Goal: Task Accomplishment & Management: Manage account settings

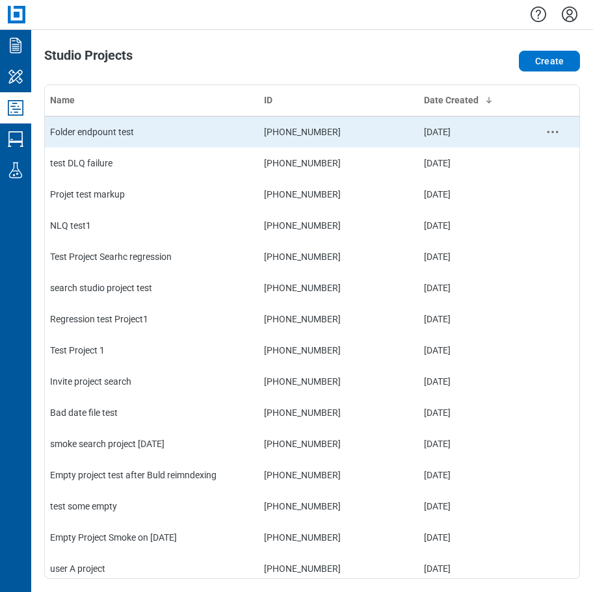
click at [88, 129] on td "Folder endpount test" at bounding box center [152, 131] width 214 height 31
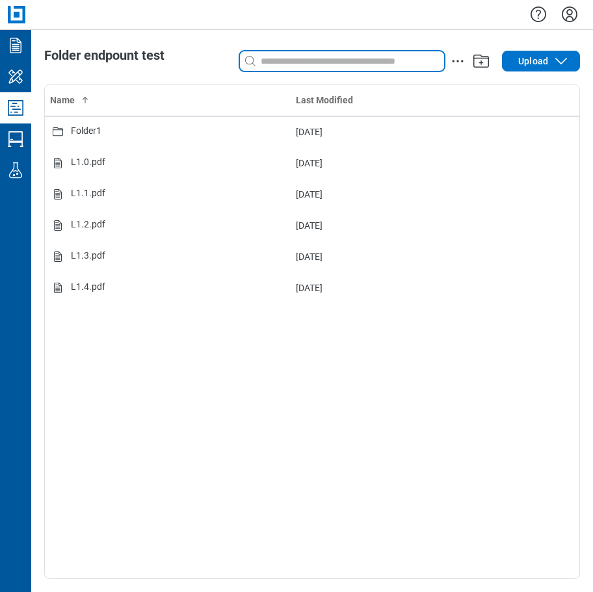
click at [282, 60] on input at bounding box center [351, 61] width 186 height 14
type input "*"
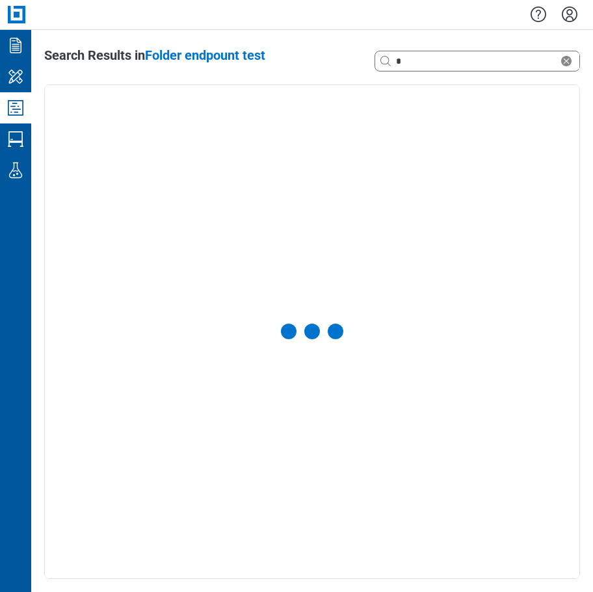
select select "**********"
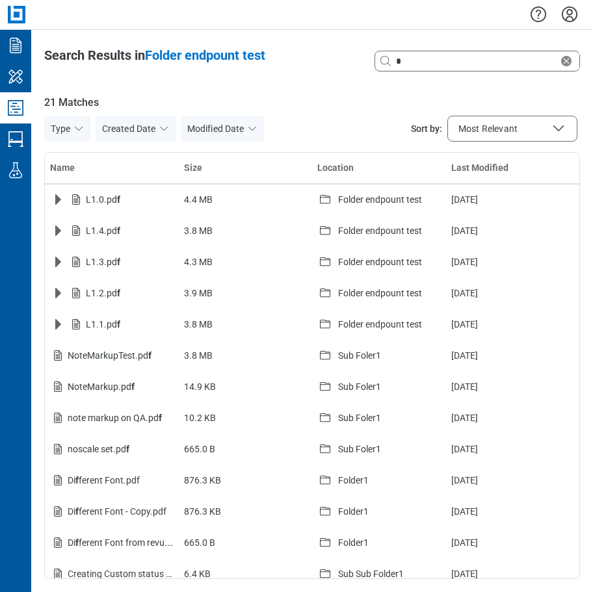
click at [333, 72] on div "Search Results in Folder endpount test" at bounding box center [204, 61] width 321 height 26
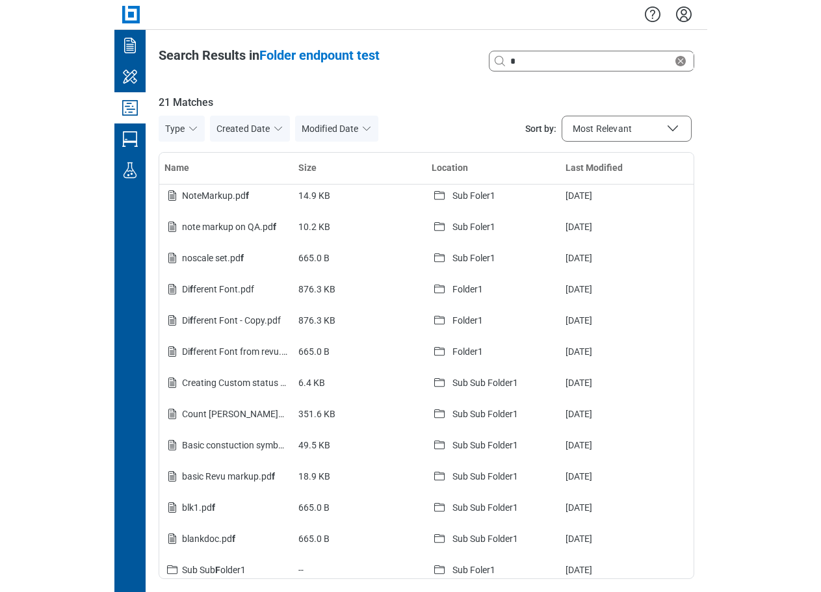
scroll to position [195, 0]
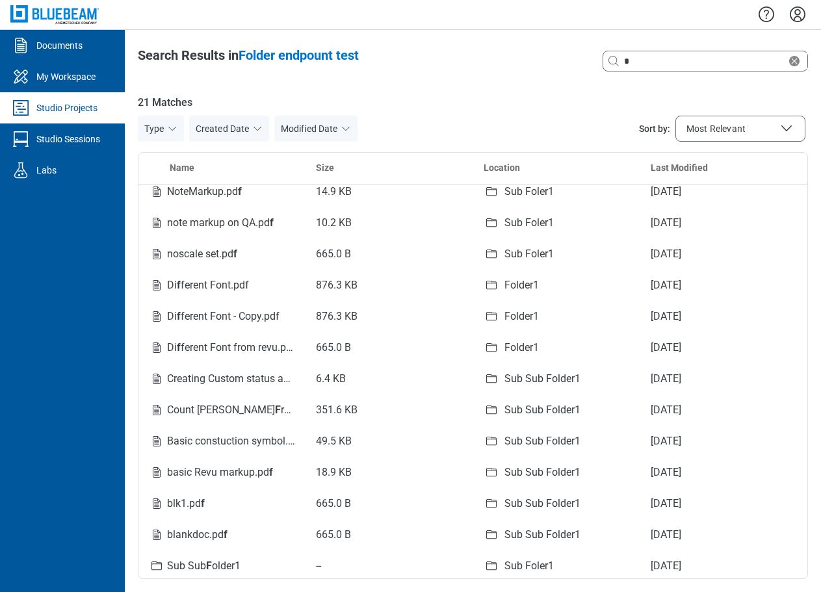
click at [72, 109] on div "Studio Projects" at bounding box center [66, 107] width 61 height 13
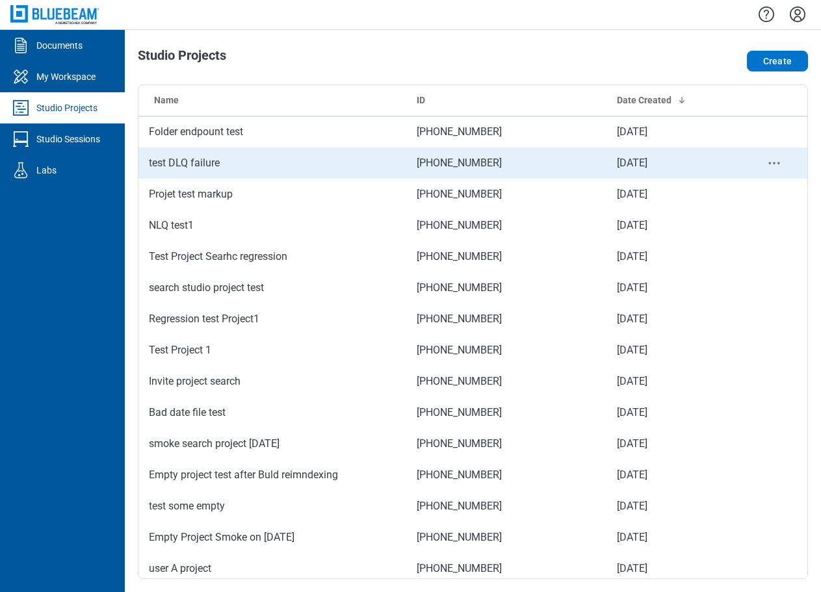
click at [203, 163] on td "test DLQ failure" at bounding box center [272, 163] width 268 height 31
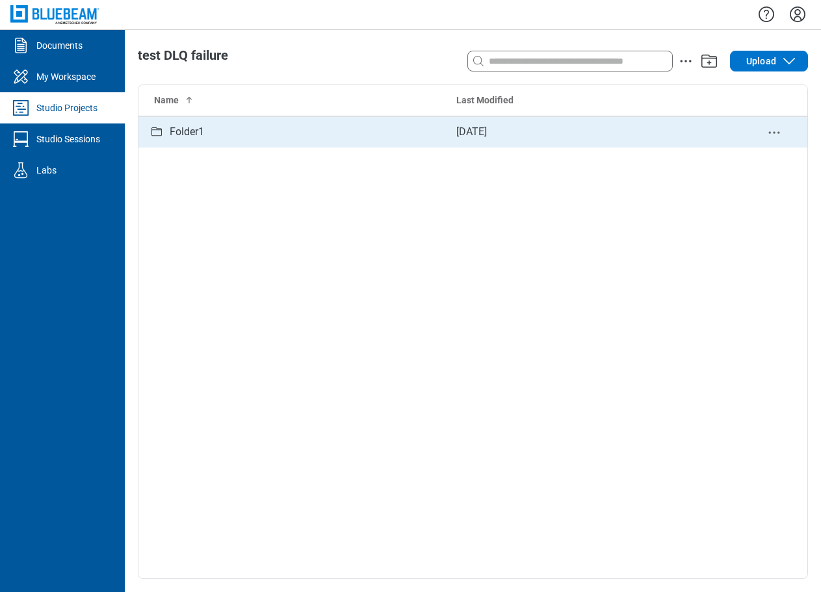
click at [208, 136] on div "Folder1" at bounding box center [292, 132] width 287 height 16
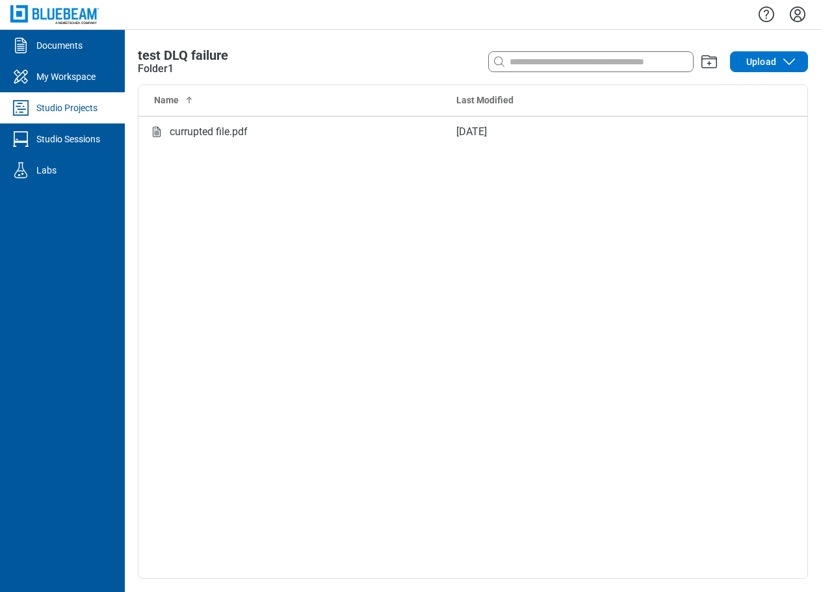
click at [83, 107] on div "Studio Projects" at bounding box center [66, 107] width 61 height 13
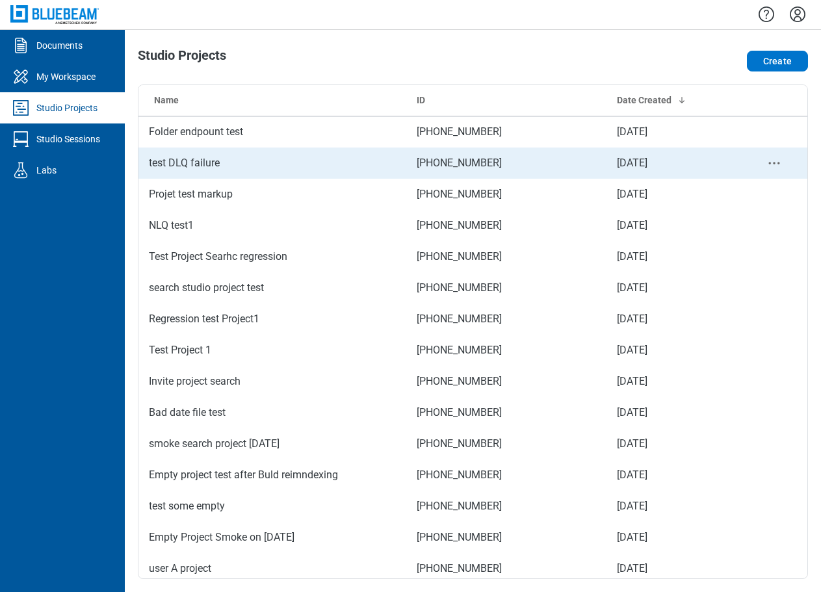
click at [203, 160] on td "test DLQ failure" at bounding box center [272, 163] width 268 height 31
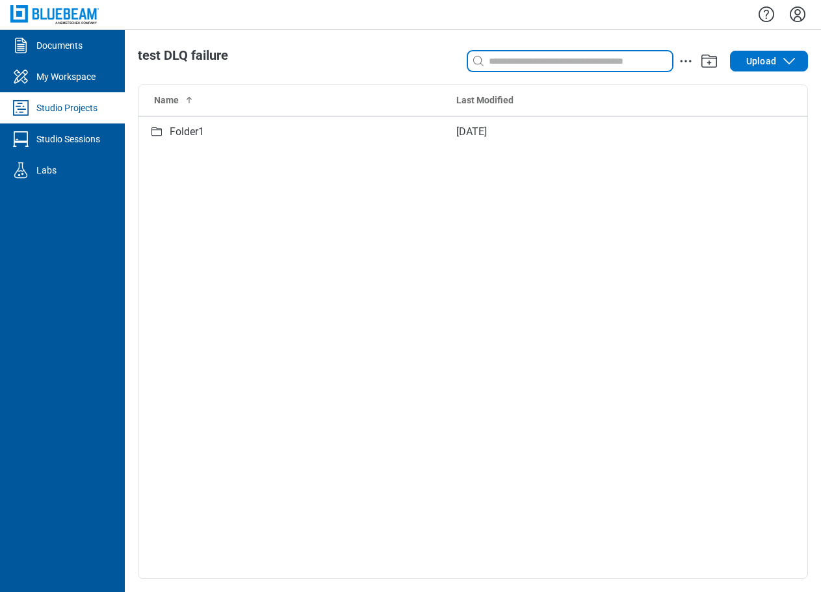
click at [510, 63] on input at bounding box center [579, 61] width 186 height 14
type input "*"
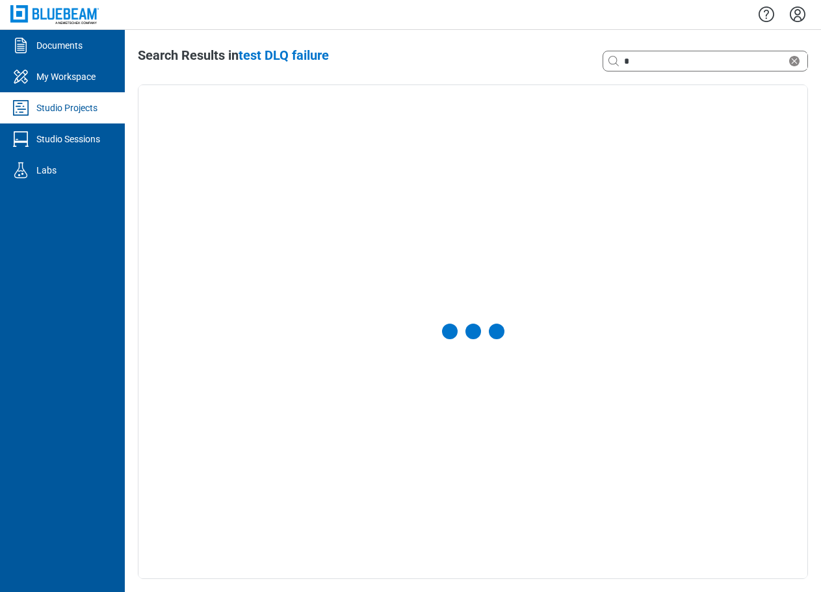
select select "**********"
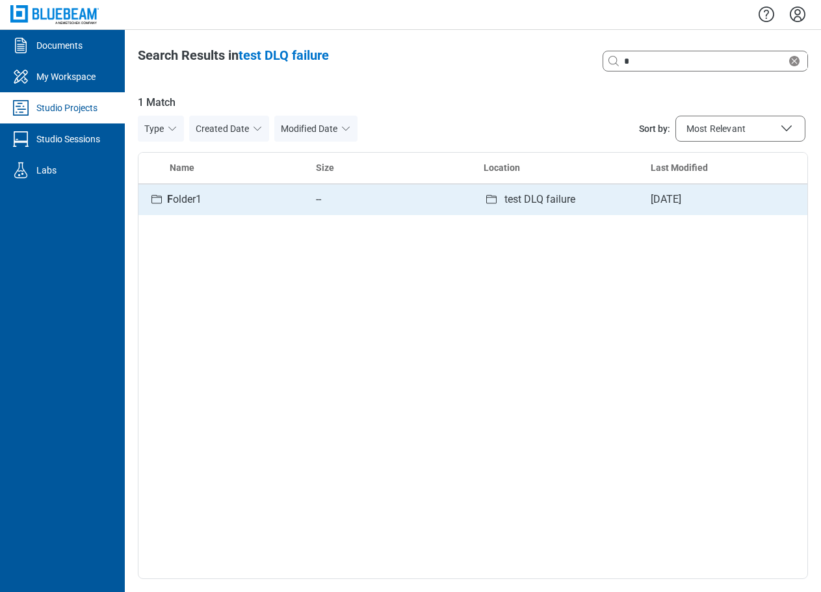
click at [189, 201] on span "F older1" at bounding box center [184, 199] width 34 height 12
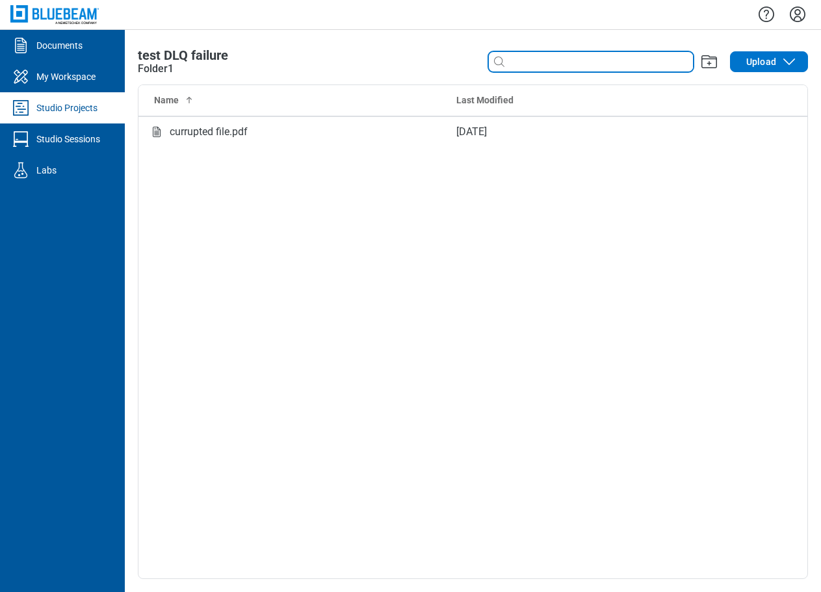
click at [538, 64] on input at bounding box center [600, 62] width 186 height 14
type input "*"
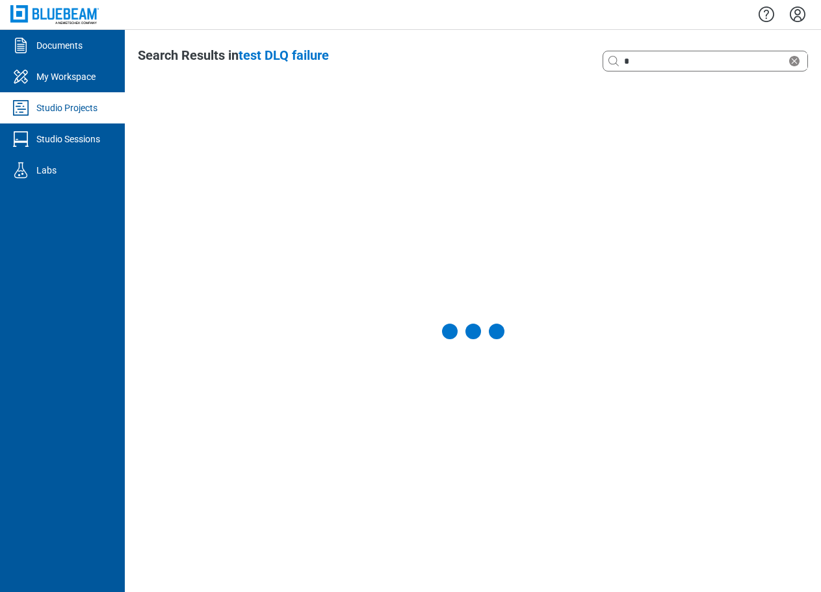
select select "**********"
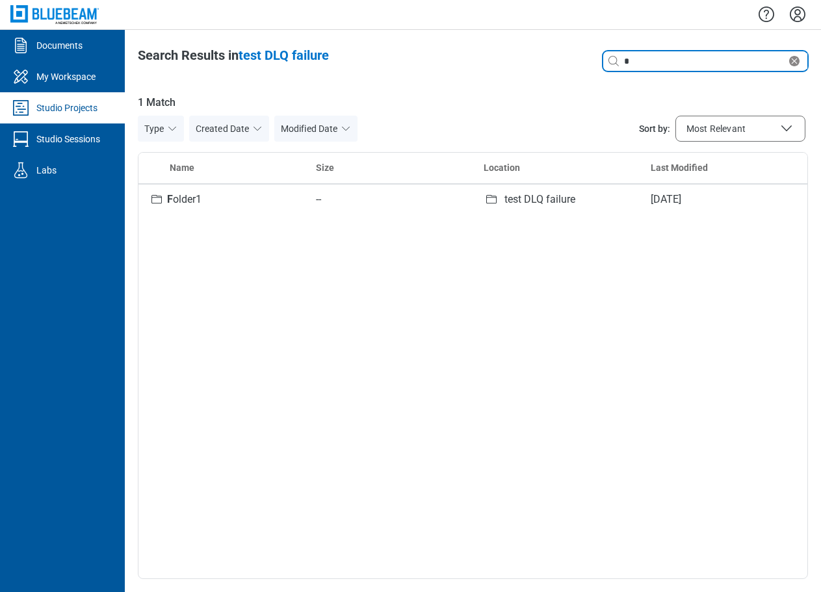
click at [644, 66] on input "*" at bounding box center [703, 61] width 165 height 14
type input "*"
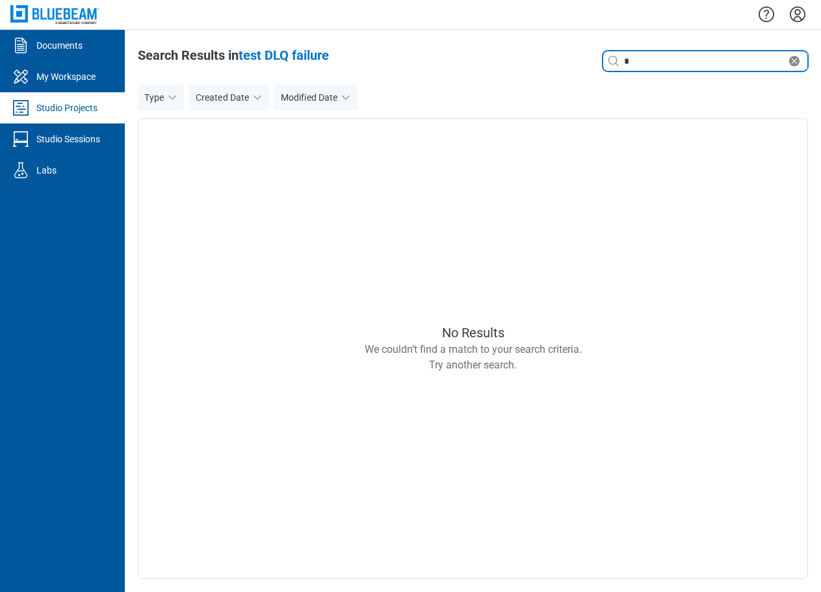
click at [794, 62] on icon "Clear search" at bounding box center [794, 61] width 10 height 10
click at [70, 109] on div "Studio Projects" at bounding box center [66, 107] width 61 height 13
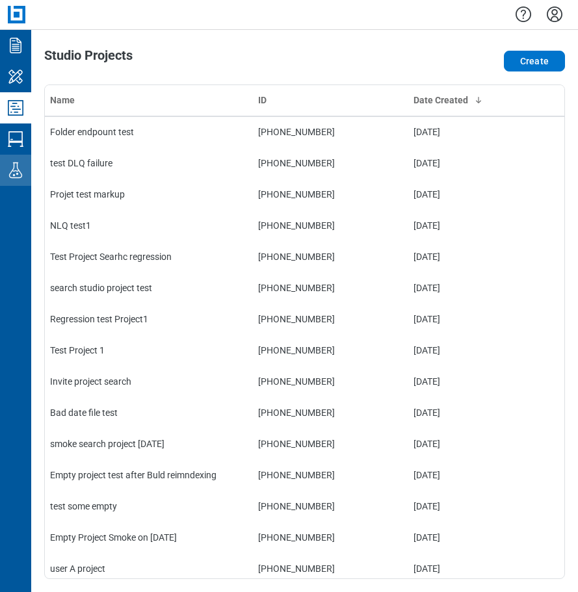
click at [12, 171] on icon "Labs" at bounding box center [15, 170] width 13 height 16
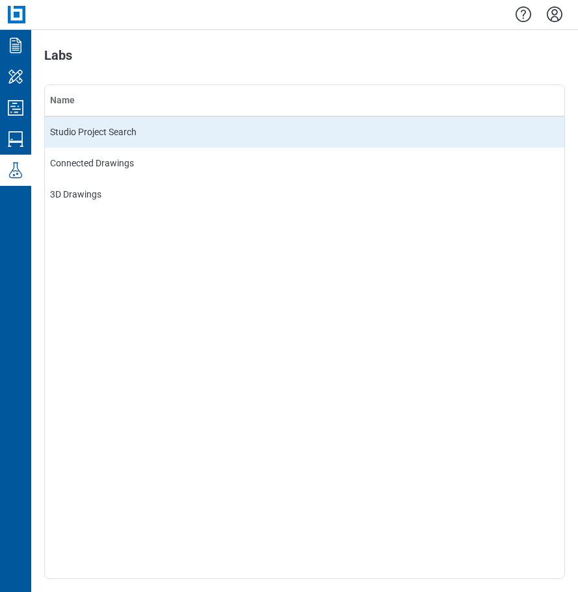
click at [105, 135] on td "Studio Project Search" at bounding box center [304, 131] width 519 height 31
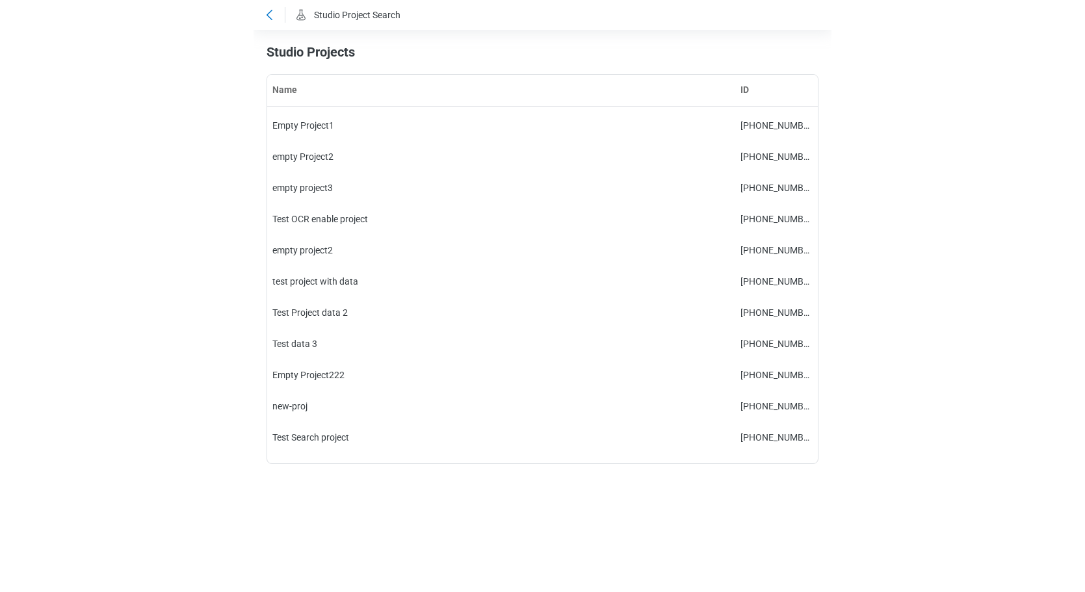
scroll to position [390, 0]
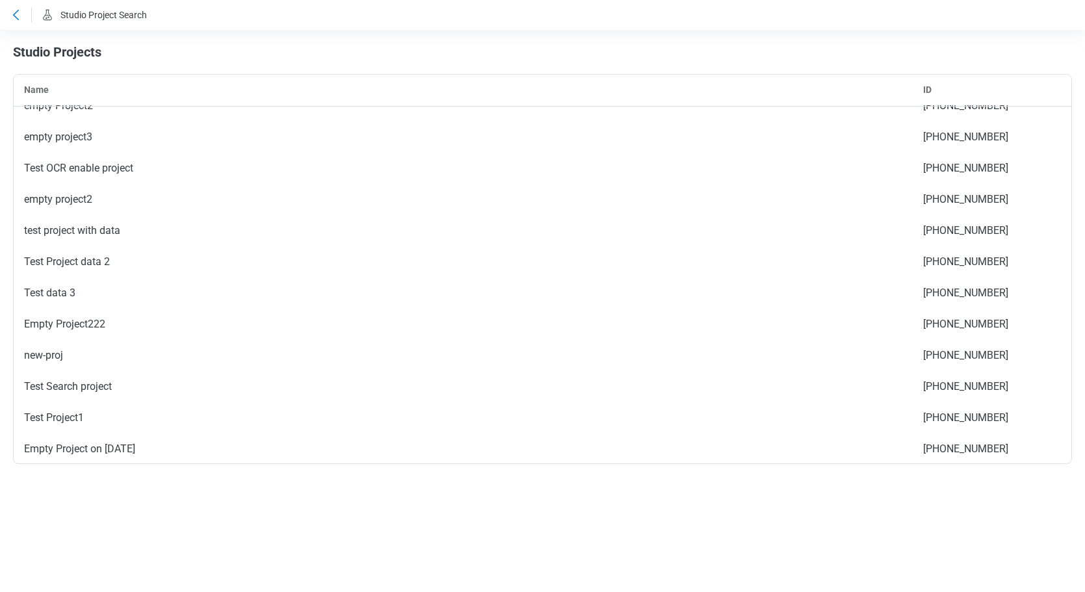
click at [14, 14] on icon at bounding box center [16, 15] width 6 height 10
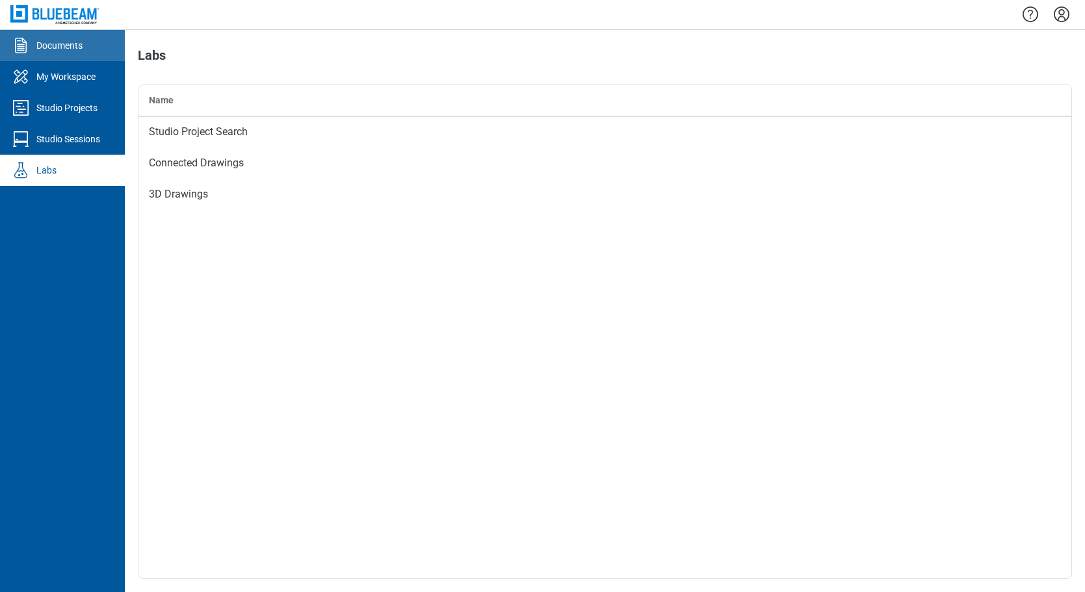
click at [68, 48] on div "Documents" at bounding box center [59, 45] width 46 height 13
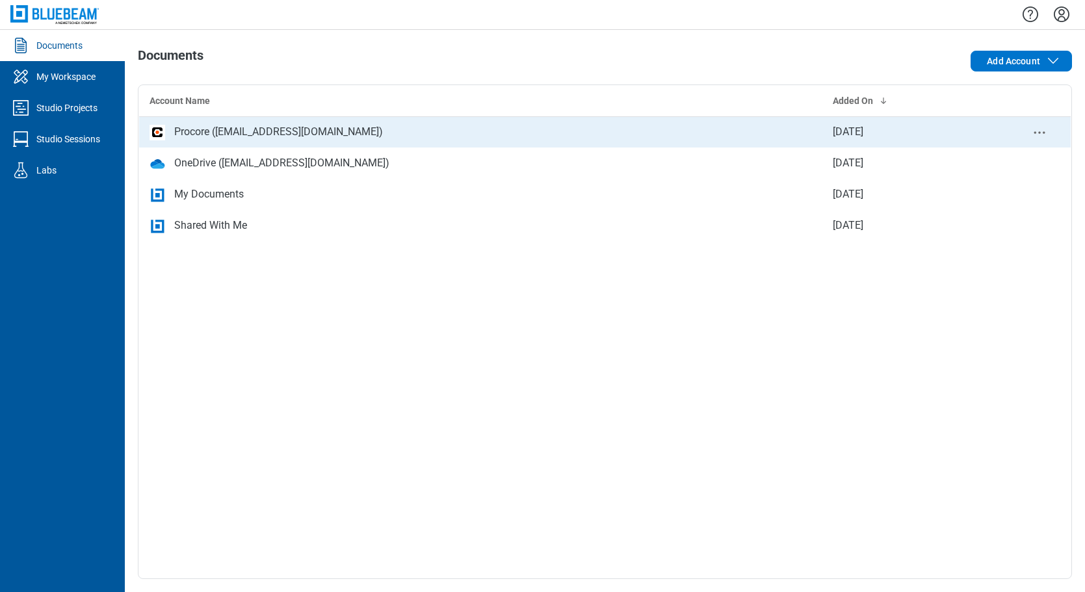
click at [820, 134] on icon "context-menu" at bounding box center [1040, 133] width 16 height 16
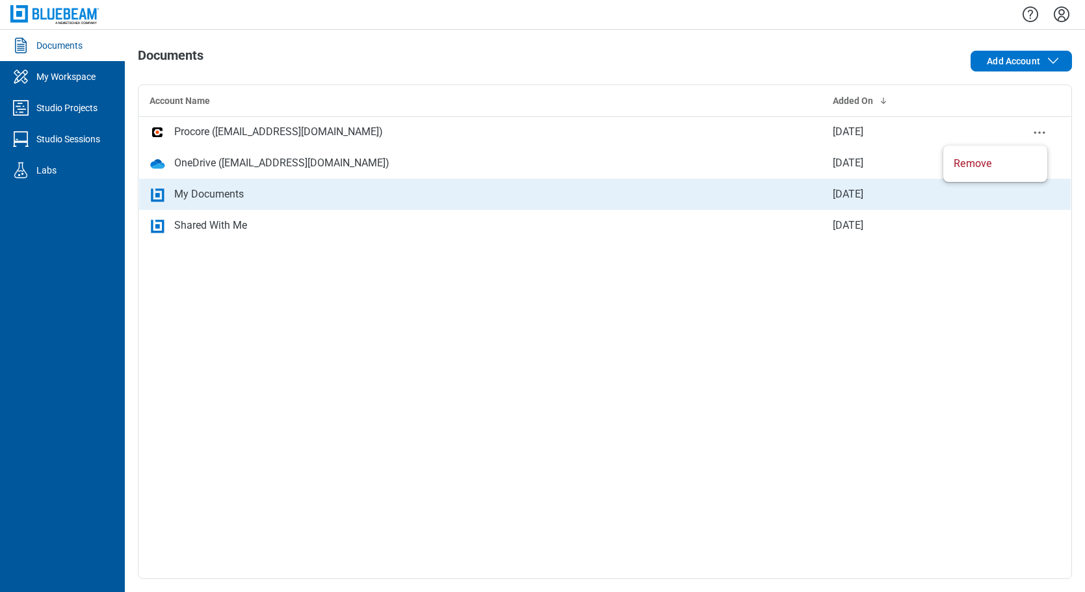
click at [213, 198] on div "My Documents" at bounding box center [209, 195] width 70 height 16
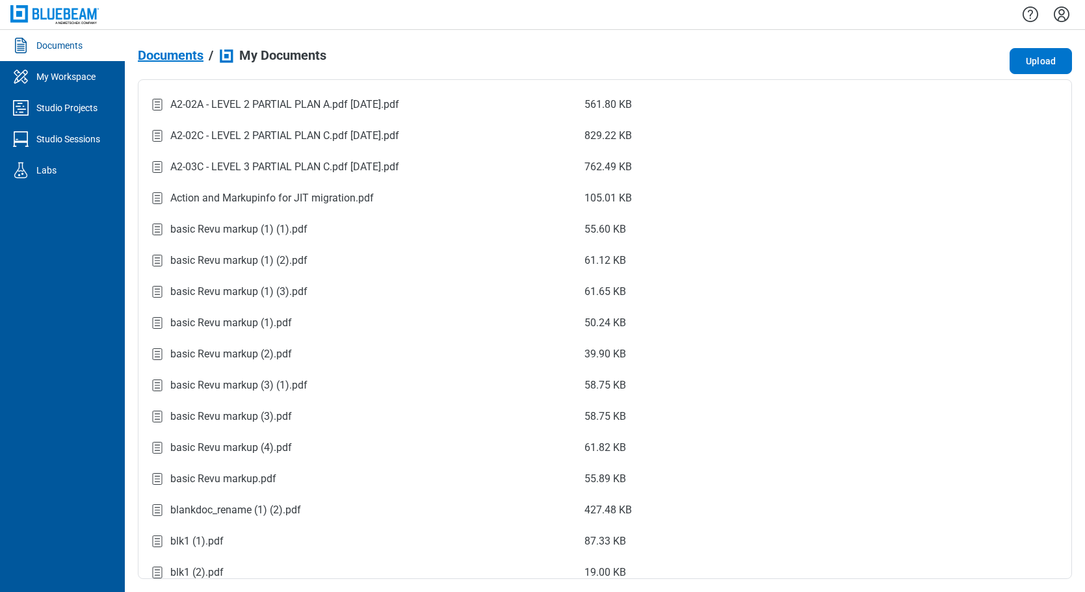
scroll to position [176, 0]
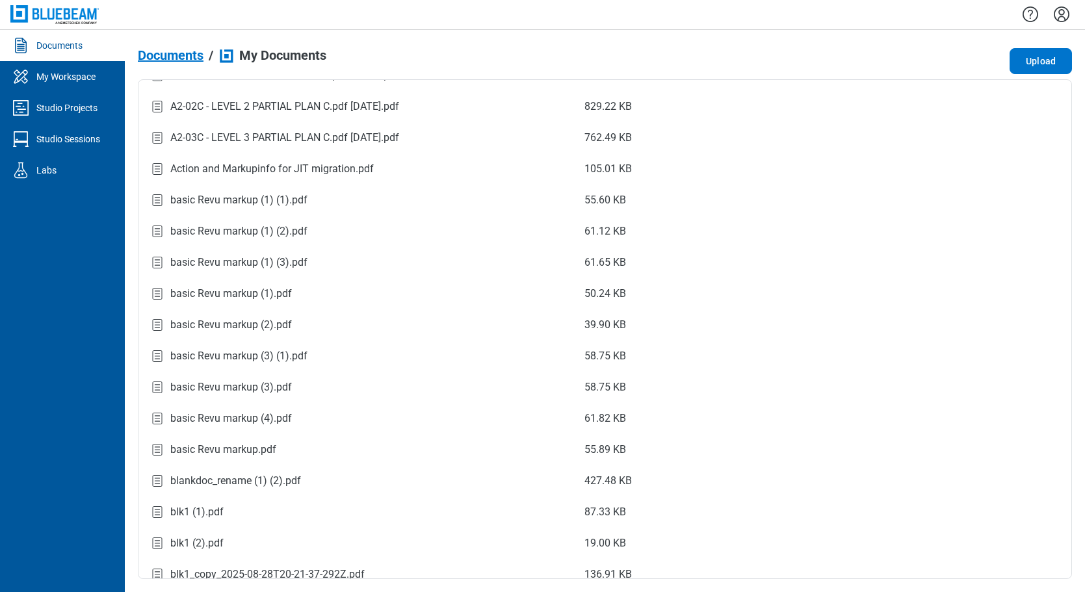
click at [192, 51] on span "Documents" at bounding box center [171, 55] width 66 height 14
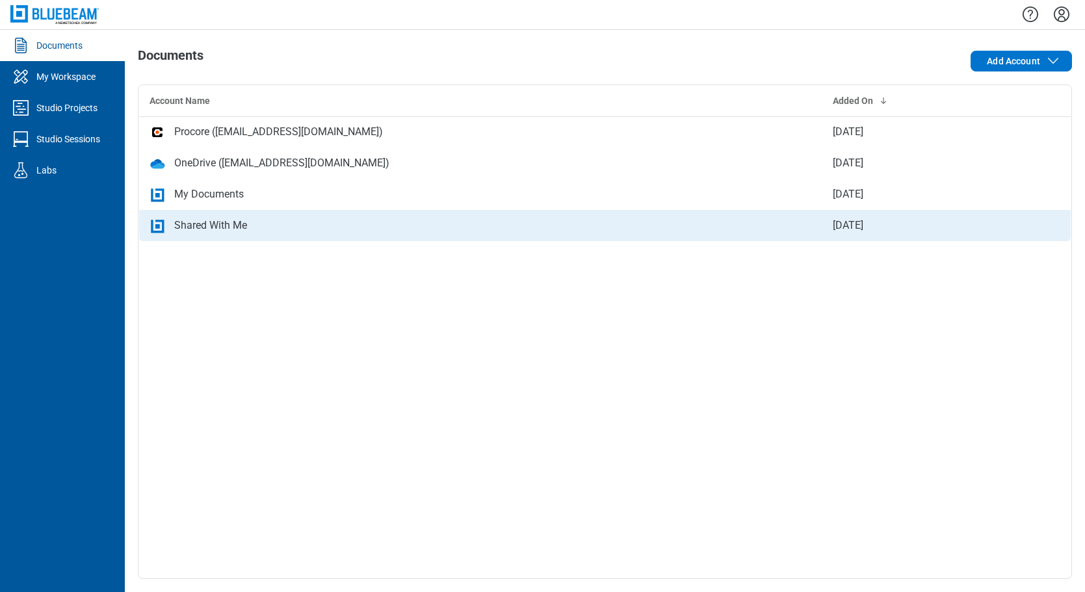
click at [216, 224] on div "Shared With Me" at bounding box center [210, 226] width 73 height 16
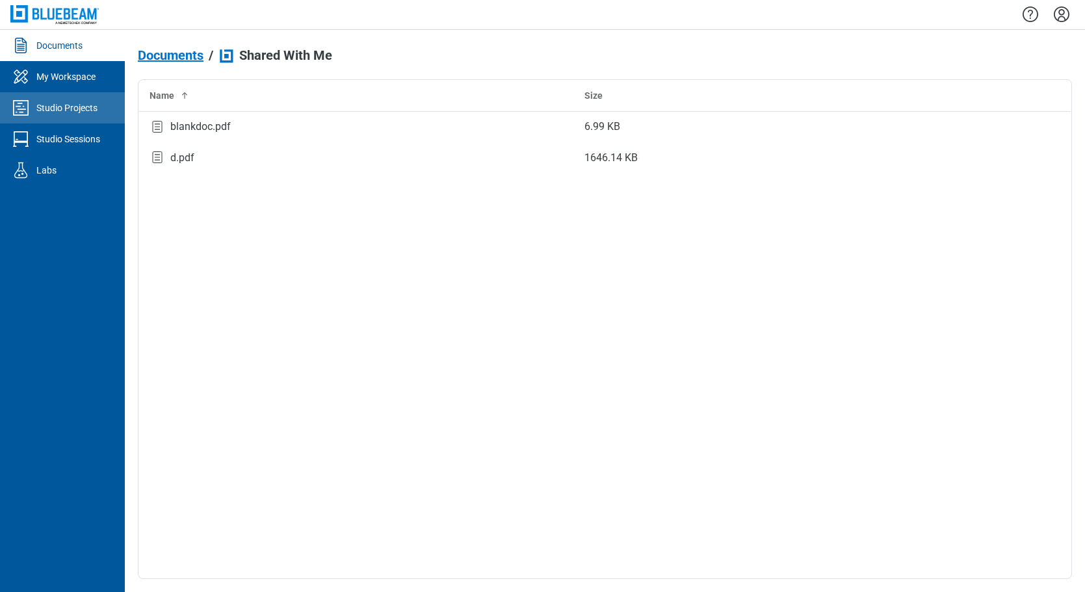
click at [73, 110] on div "Studio Projects" at bounding box center [66, 107] width 61 height 13
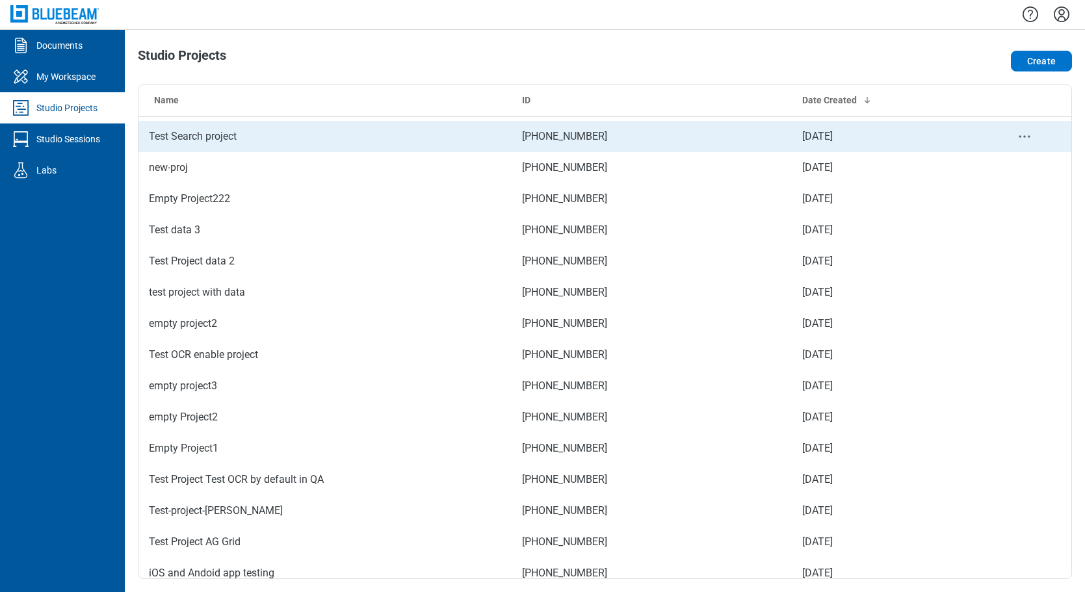
scroll to position [1212, 0]
click at [820, 136] on circle "project-actions-menu" at bounding box center [1025, 137] width 2 height 2
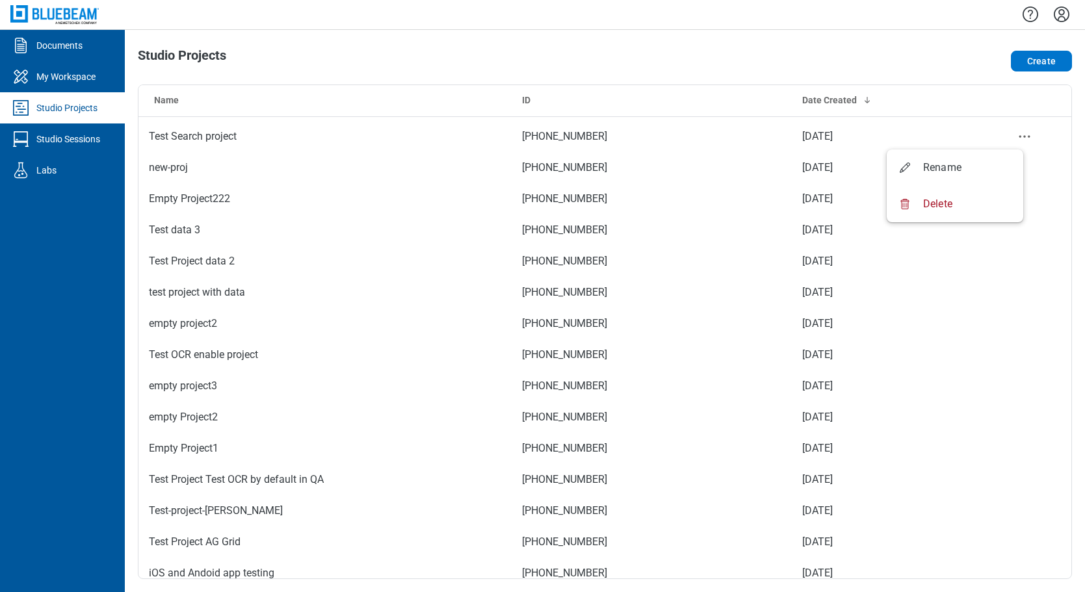
click at [785, 34] on div "Studio Projects Create Name ID Date Created Folder endpount test 098-504-382 [D…" at bounding box center [605, 311] width 960 height 562
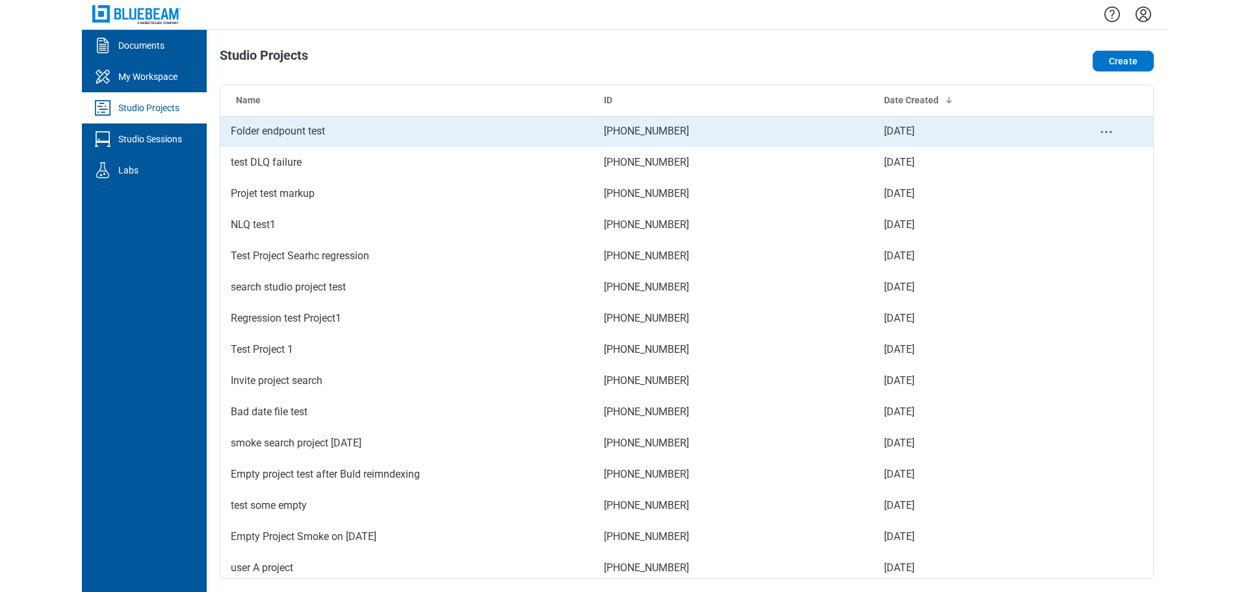
scroll to position [0, 0]
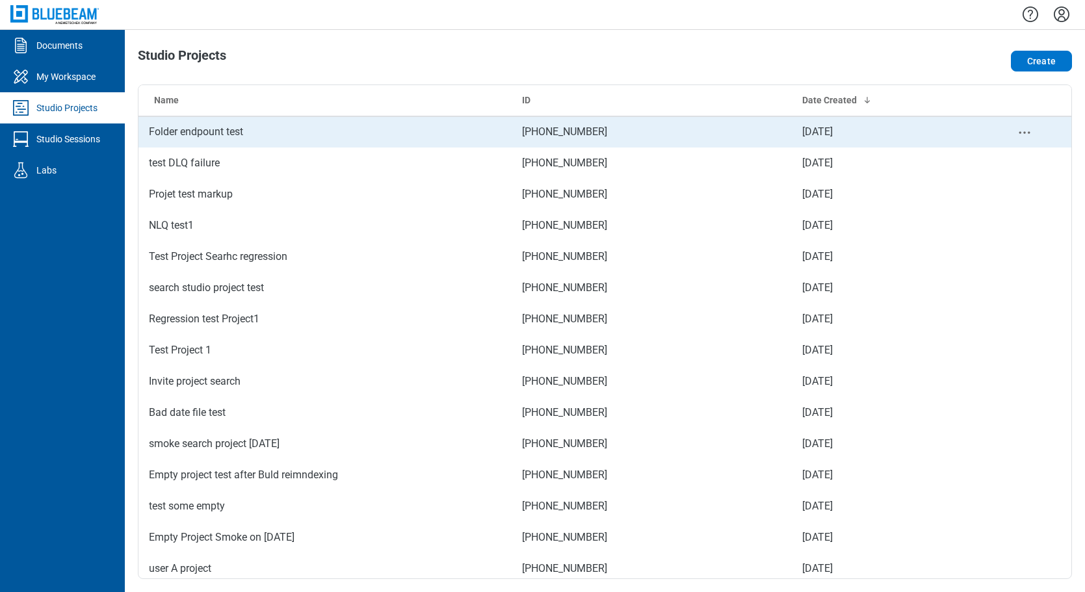
click at [189, 136] on td "Folder endpount test" at bounding box center [324, 131] width 373 height 31
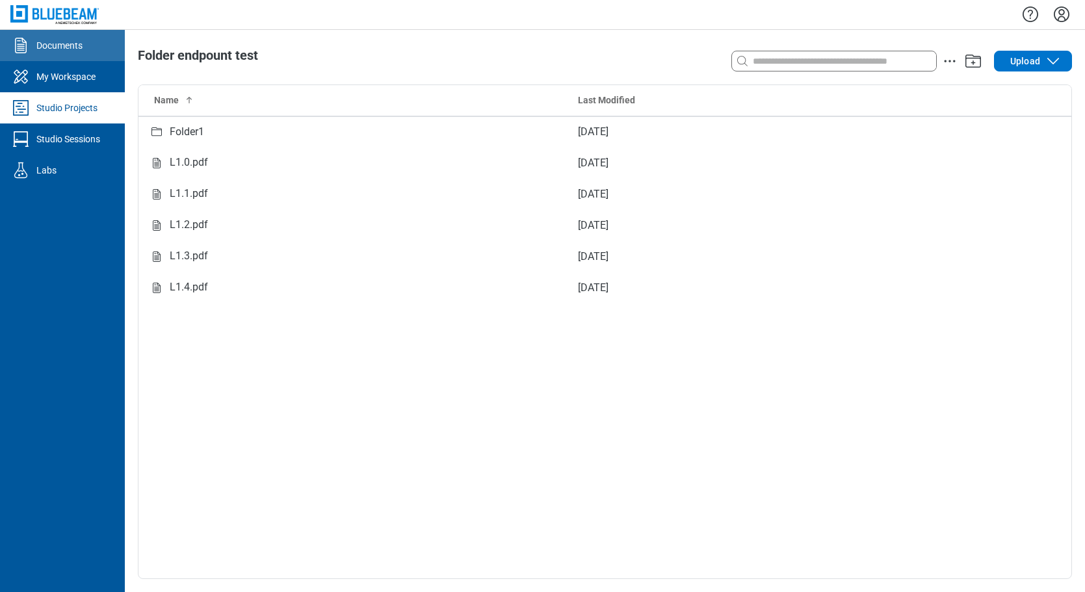
click at [71, 44] on div "Documents" at bounding box center [59, 45] width 46 height 13
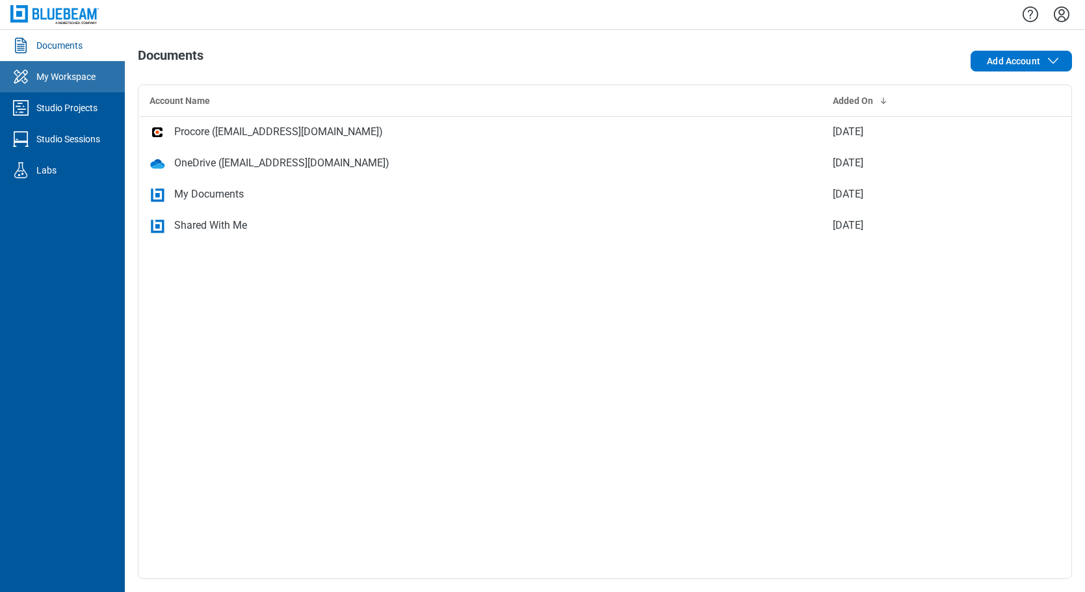
click at [75, 77] on div "My Workspace" at bounding box center [65, 76] width 59 height 13
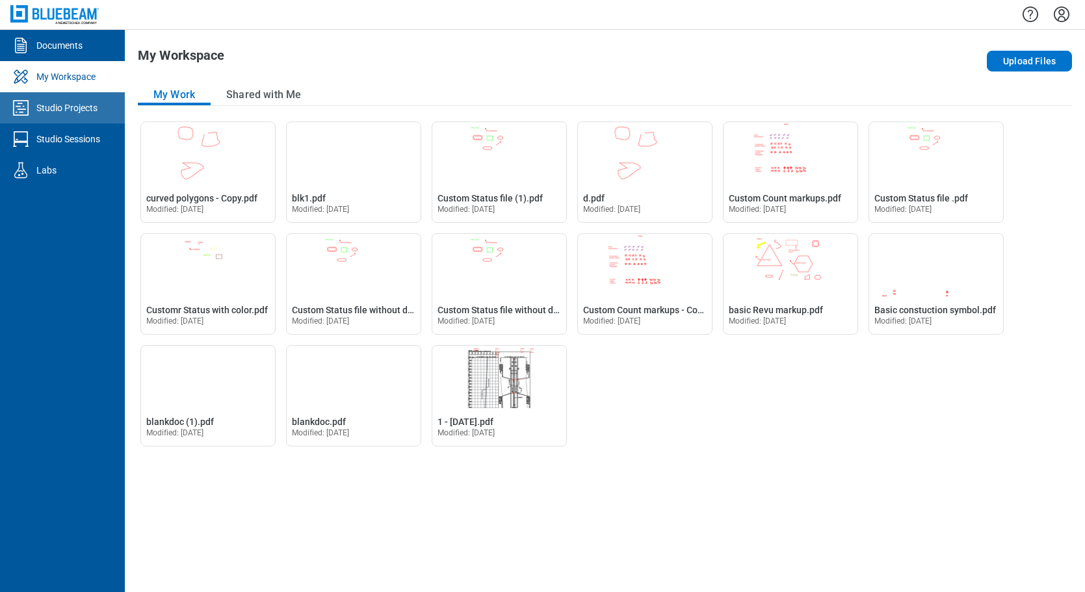
click at [65, 109] on div "Studio Projects" at bounding box center [66, 107] width 61 height 13
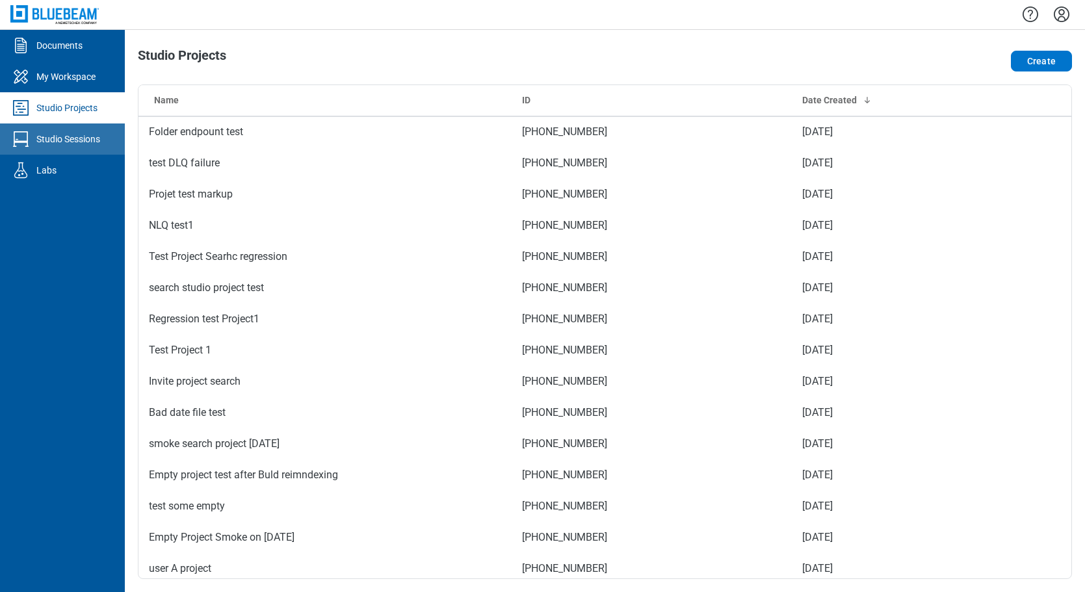
click at [66, 139] on div "Studio Sessions" at bounding box center [68, 139] width 64 height 13
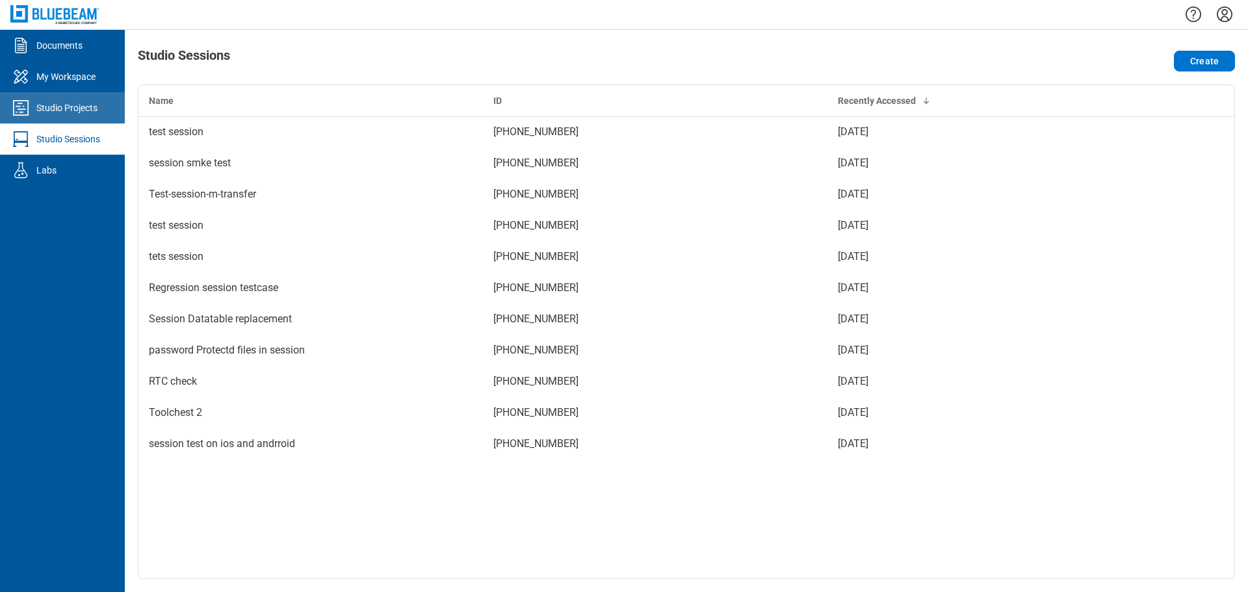
click at [65, 108] on div "Studio Projects" at bounding box center [66, 107] width 61 height 13
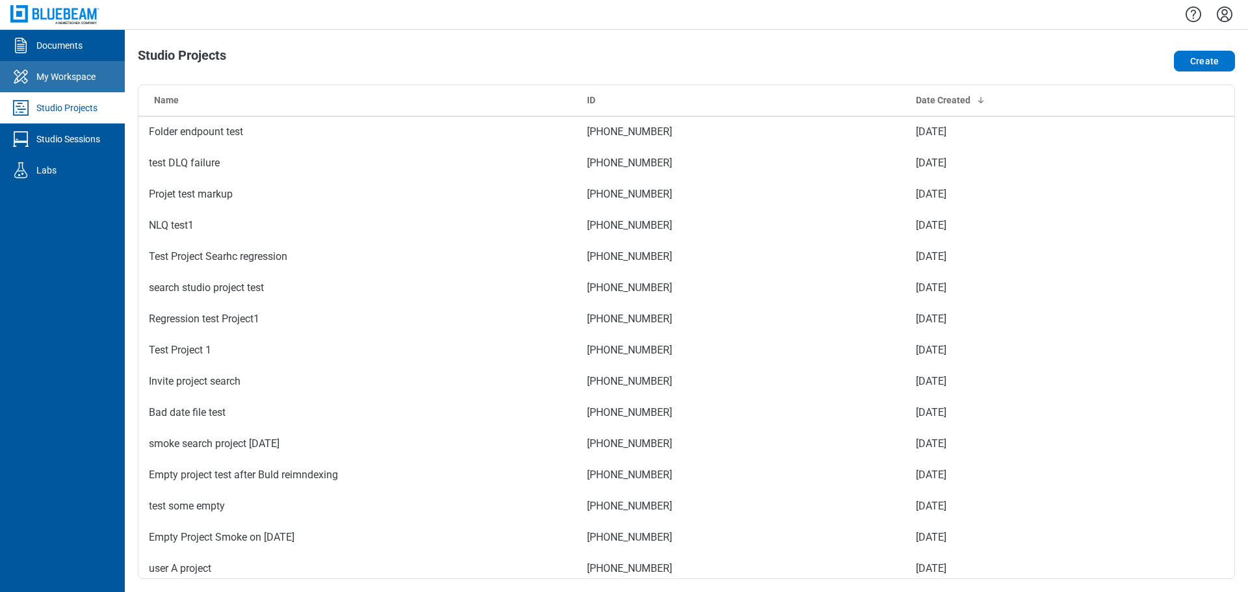
click at [68, 78] on div "My Workspace" at bounding box center [65, 76] width 59 height 13
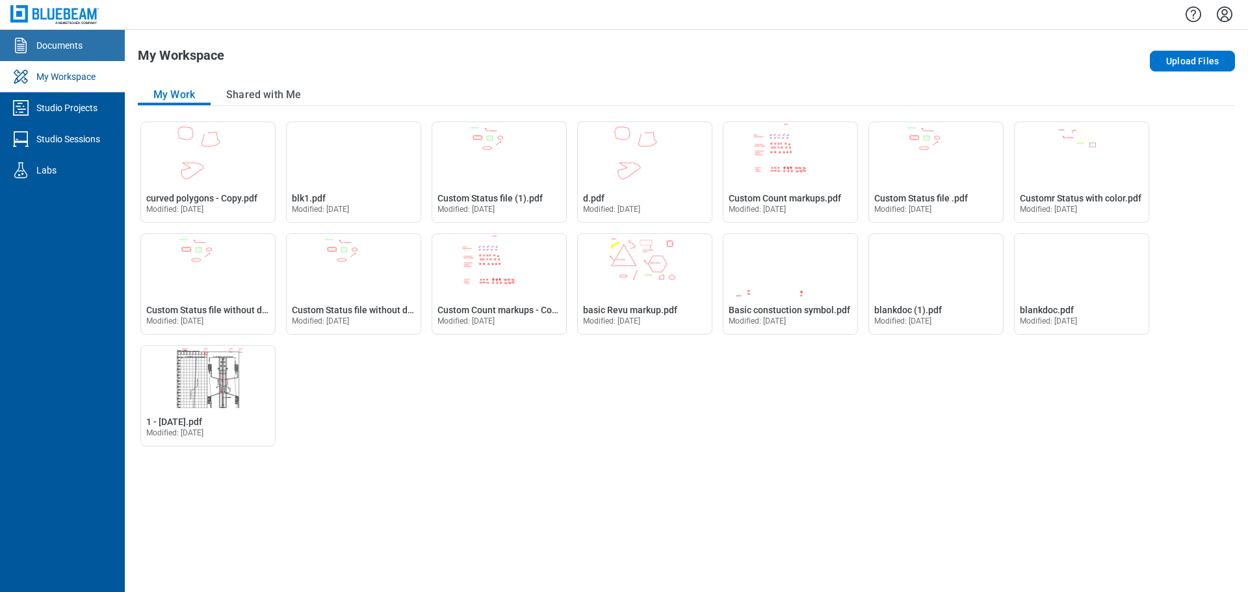
click at [69, 49] on div "Documents" at bounding box center [59, 45] width 46 height 13
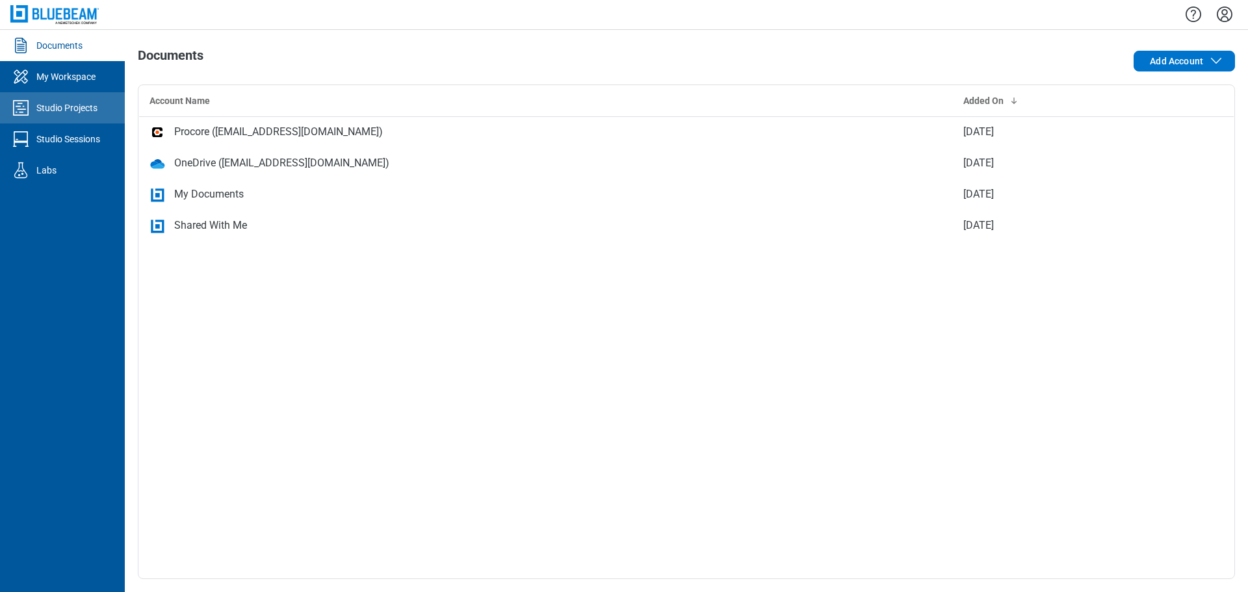
click at [83, 107] on div "Studio Projects" at bounding box center [66, 107] width 61 height 13
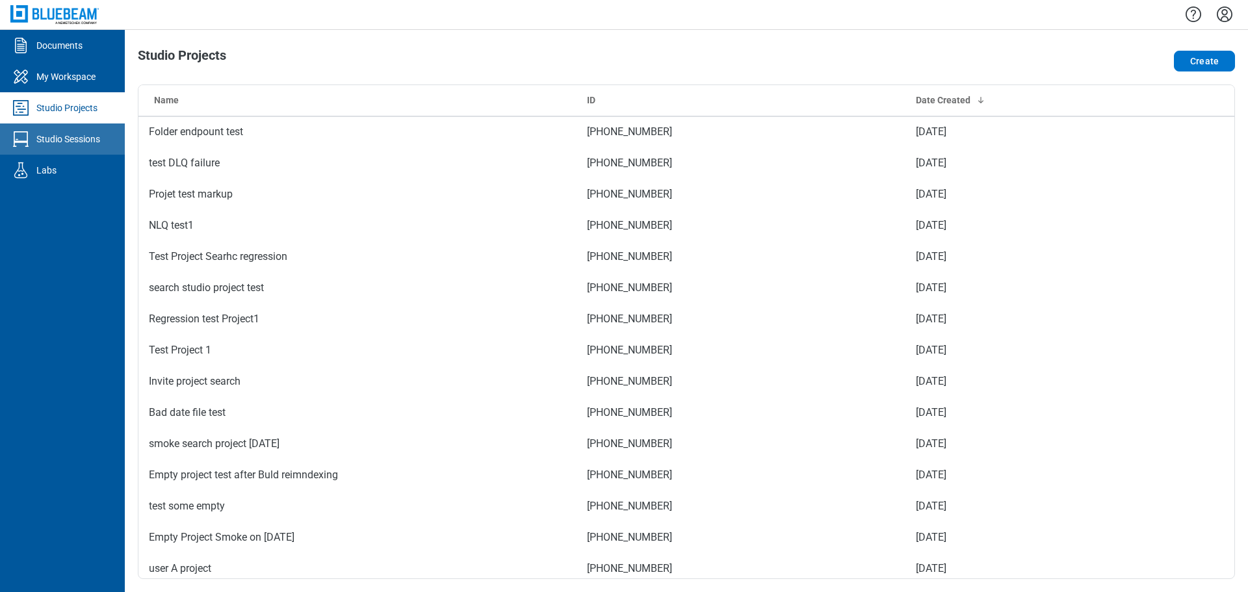
click at [94, 137] on div "Studio Sessions" at bounding box center [68, 139] width 64 height 13
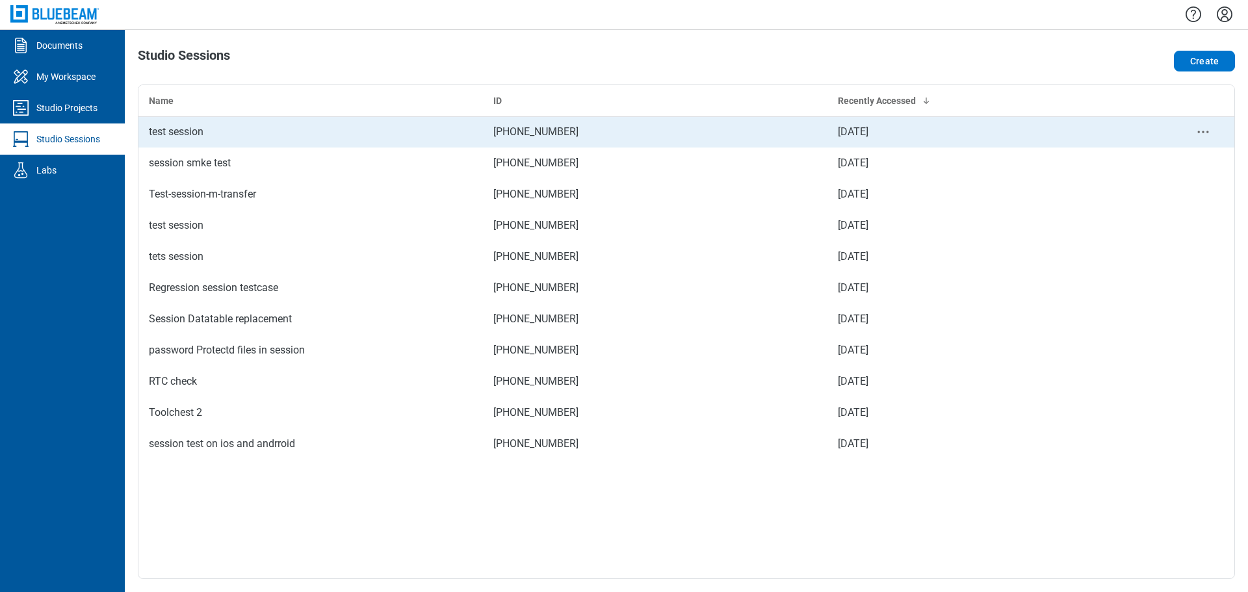
click at [195, 135] on div "test session" at bounding box center [311, 132] width 324 height 16
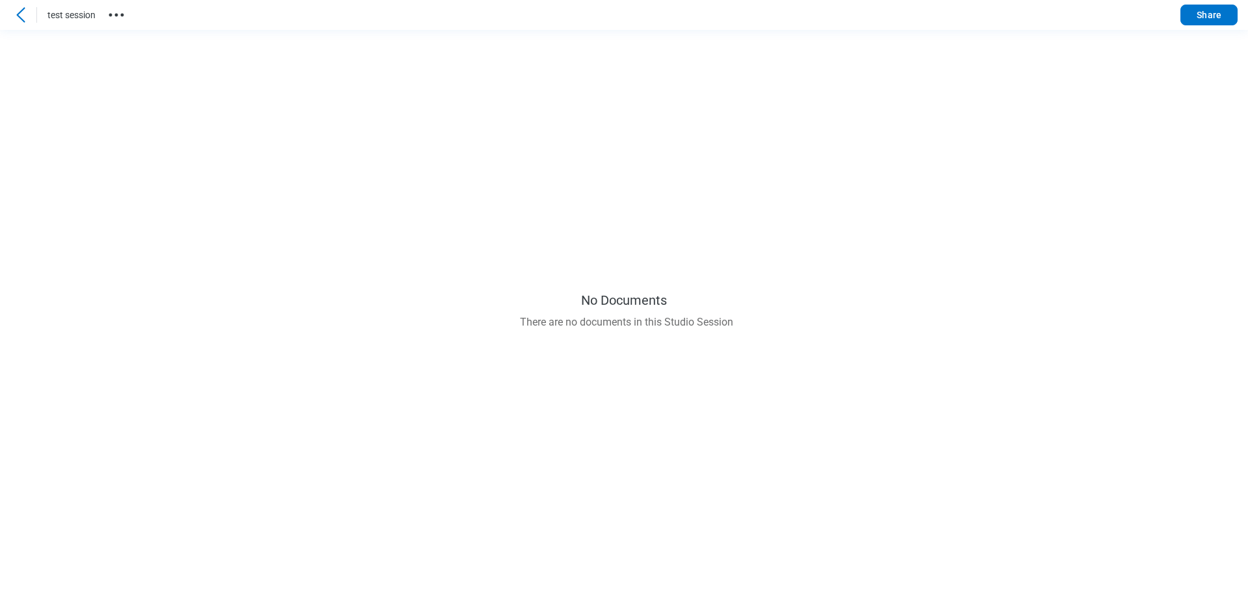
click at [115, 12] on icon "button" at bounding box center [116, 15] width 21 height 21
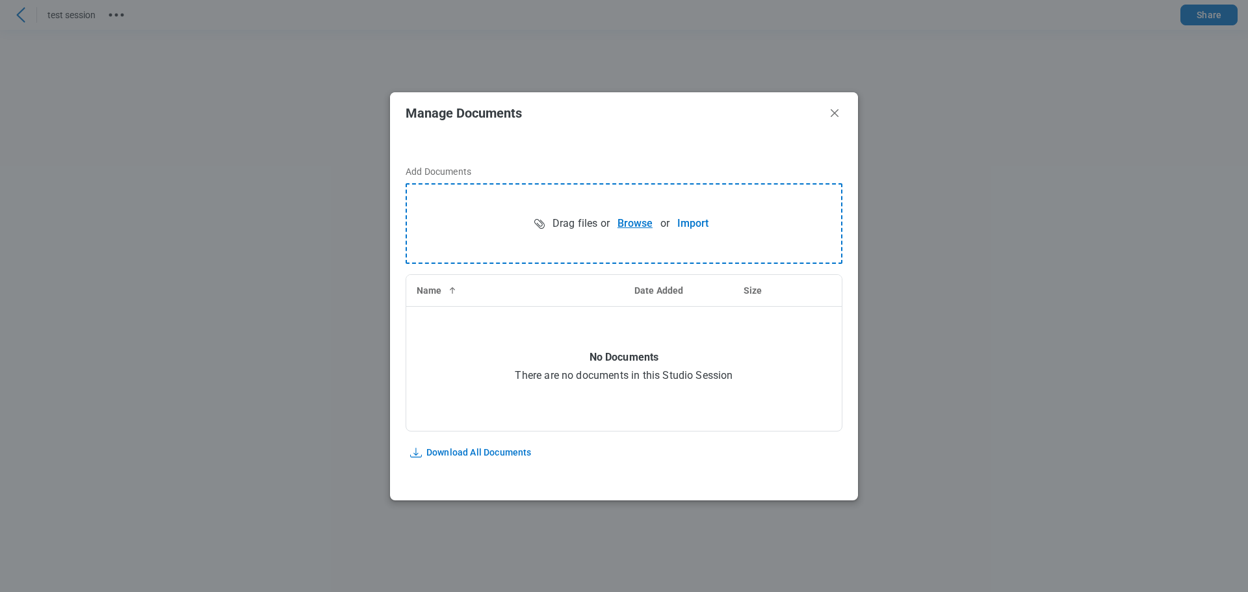
click at [637, 224] on button "Browse" at bounding box center [635, 224] width 51 height 26
click at [820, 114] on icon "Close" at bounding box center [835, 113] width 16 height 16
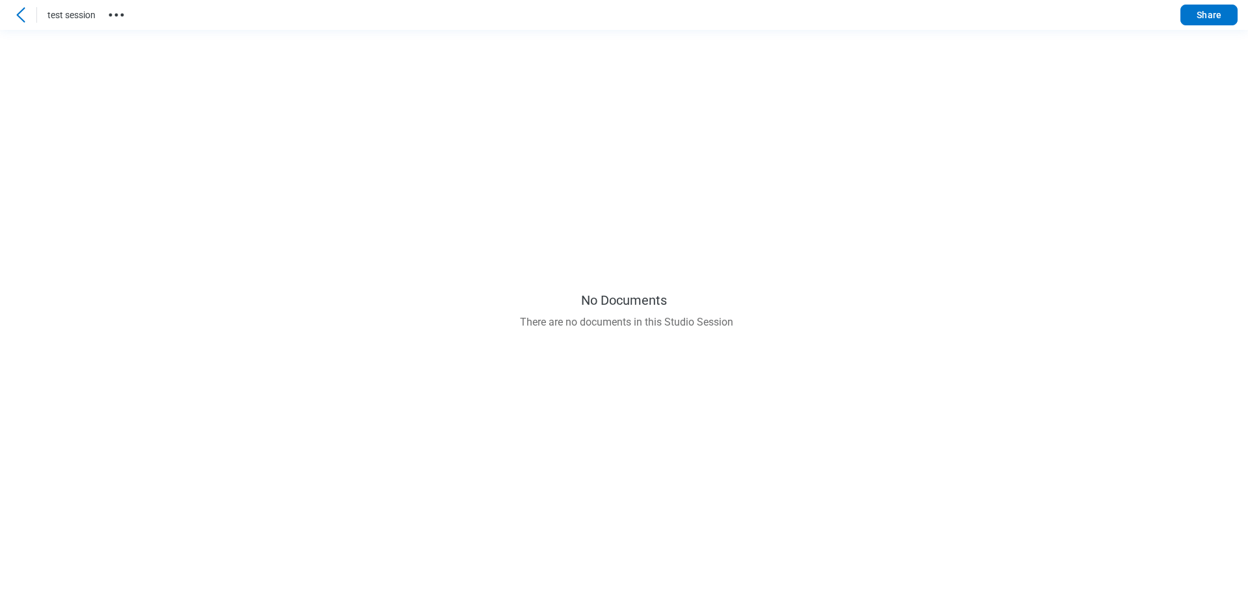
click at [20, 21] on icon at bounding box center [21, 15] width 16 height 16
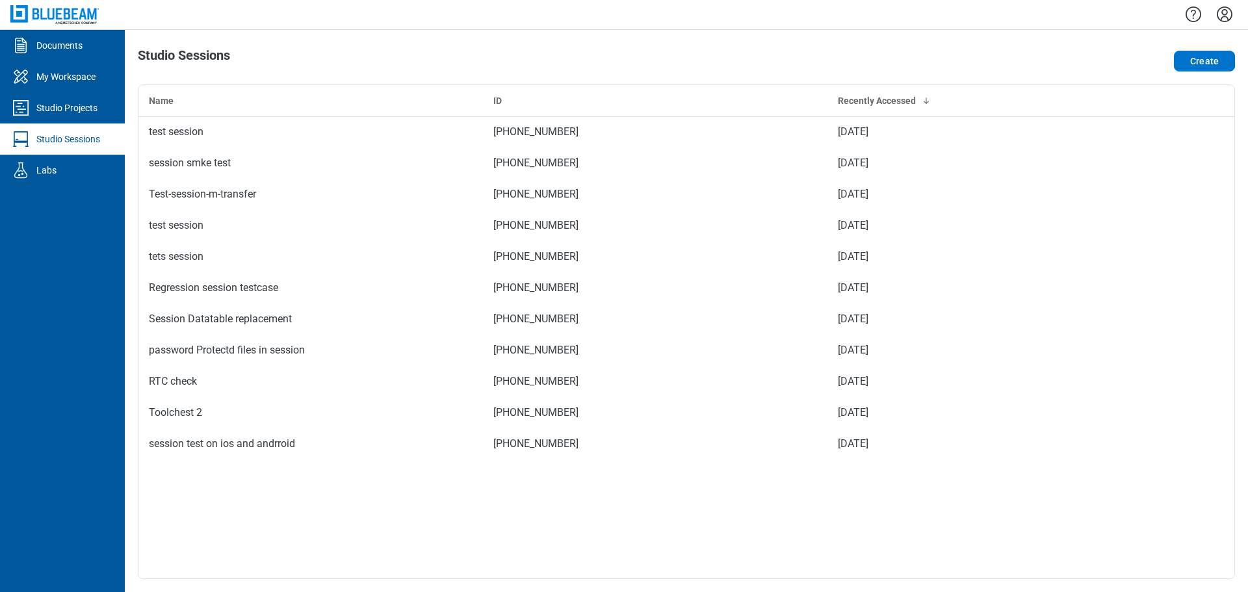
click at [820, 18] on icon "Settings" at bounding box center [1224, 14] width 21 height 21
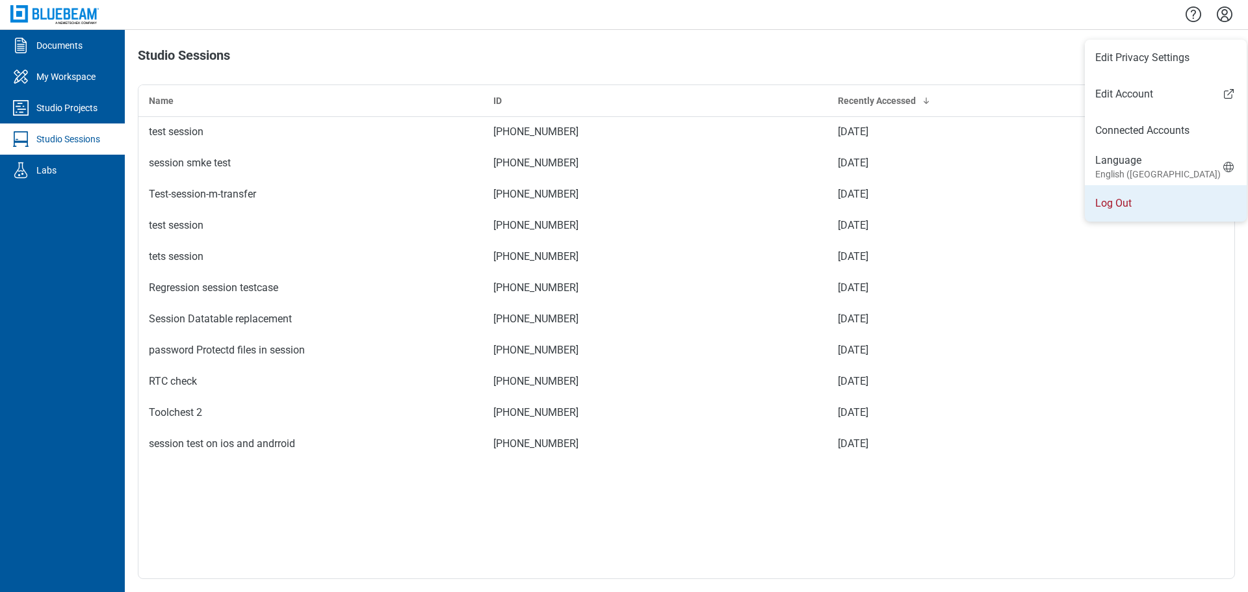
click at [820, 198] on li "Log Out" at bounding box center [1166, 203] width 162 height 36
